Goal: Task Accomplishment & Management: Use online tool/utility

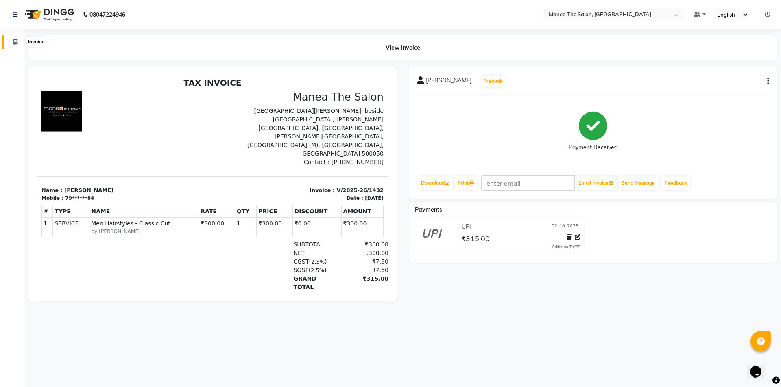
click at [10, 42] on span at bounding box center [15, 41] width 14 height 9
select select "service"
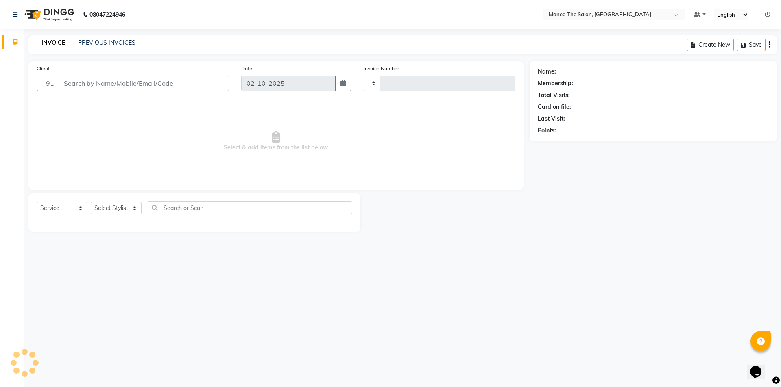
type input "1433"
select select "6397"
click at [114, 207] on select "Select Stylist [PERSON_NAME] [PERSON_NAME] Aruna [PERSON_NAME] Manager [PERSON_…" at bounding box center [116, 208] width 51 height 13
select select "64811"
click at [91, 202] on select "Select Stylist [PERSON_NAME] [PERSON_NAME] Aruna [PERSON_NAME] Manager [PERSON_…" at bounding box center [116, 208] width 51 height 13
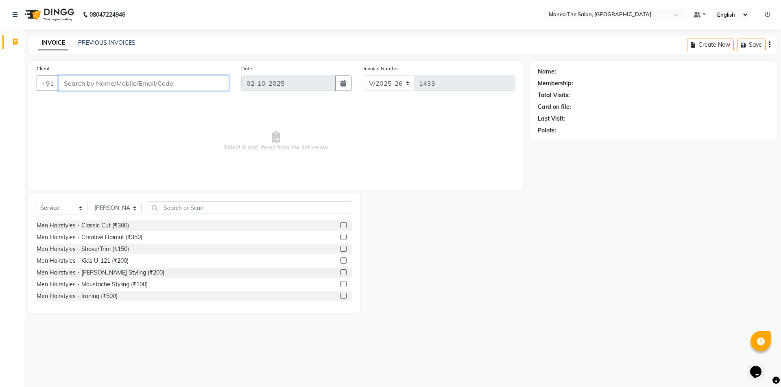
click at [139, 83] on input "Client" at bounding box center [144, 83] width 170 height 15
click at [117, 247] on div "Men Hairstyles - Shave/Trim (₹150)" at bounding box center [83, 249] width 92 height 9
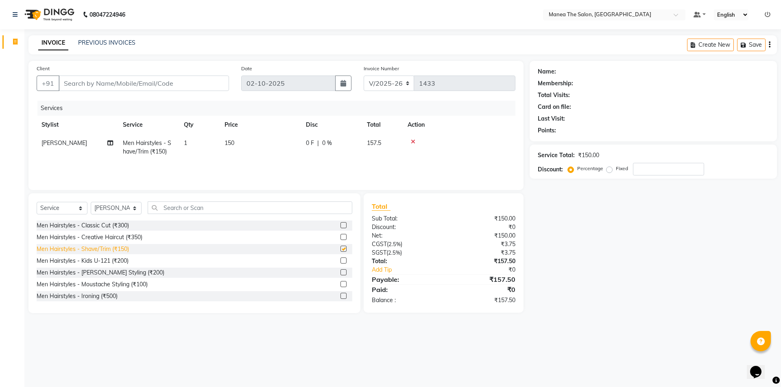
checkbox input "false"
click at [98, 86] on input "Client" at bounding box center [144, 83] width 170 height 15
type input "6"
type input "0"
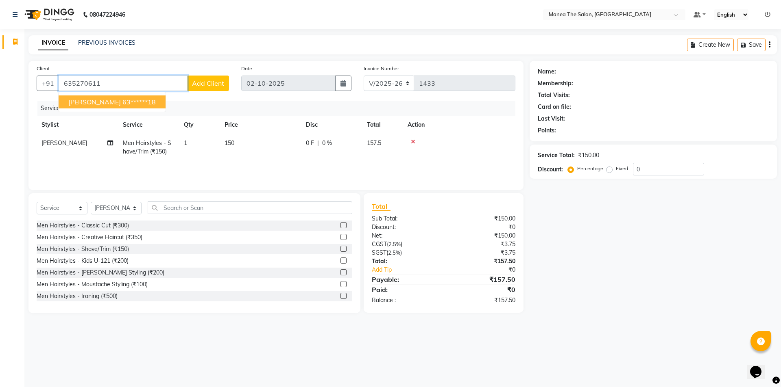
click at [111, 107] on button "[PERSON_NAME] 63******18" at bounding box center [112, 102] width 107 height 13
type input "63******18"
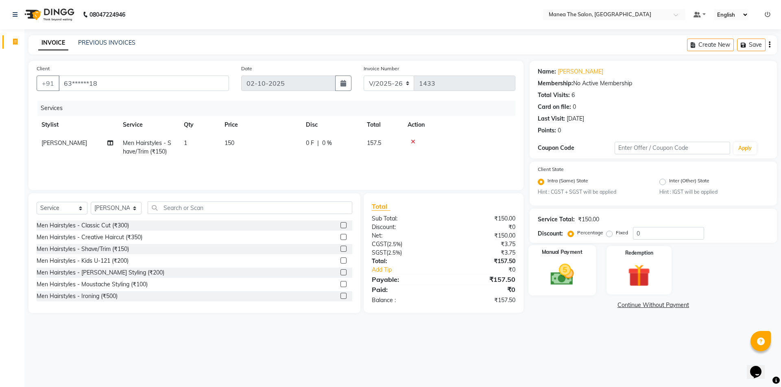
click at [561, 279] on img at bounding box center [562, 275] width 38 height 27
click at [656, 307] on span "UPI" at bounding box center [656, 305] width 13 height 9
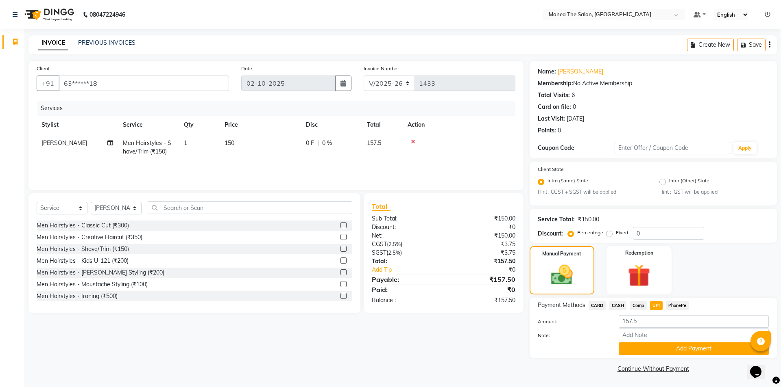
click at [670, 346] on button "Add Payment" at bounding box center [693, 349] width 150 height 13
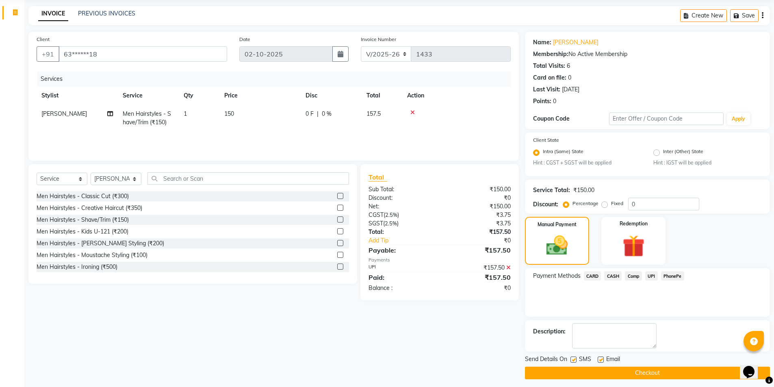
scroll to position [34, 0]
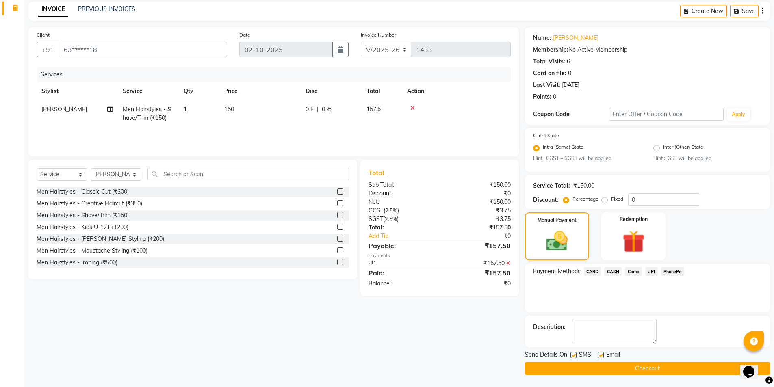
click at [669, 368] on button "Checkout" at bounding box center [647, 369] width 245 height 13
